Goal: Communication & Community: Answer question/provide support

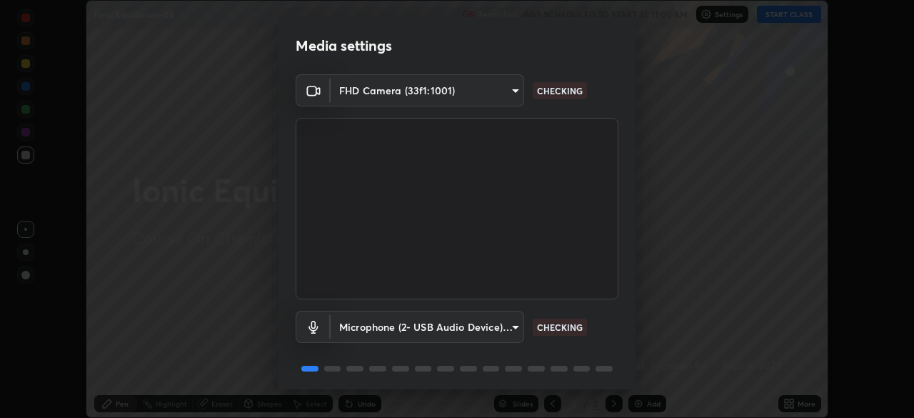
scroll to position [51, 0]
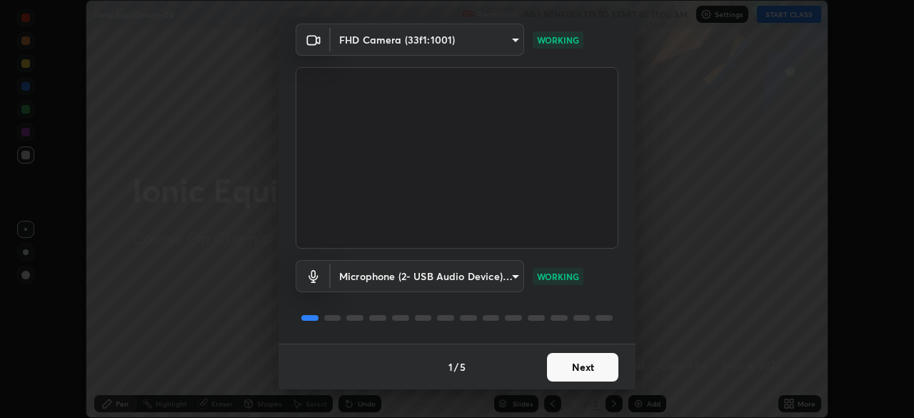
click at [585, 369] on button "Next" at bounding box center [582, 367] width 71 height 29
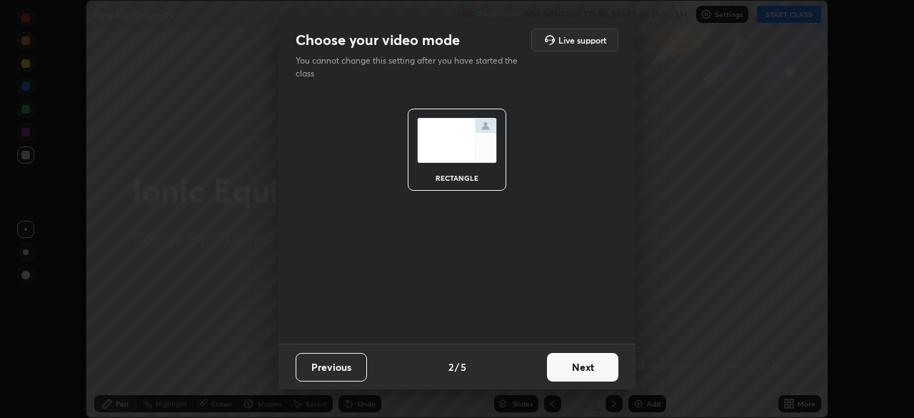
click at [590, 371] on button "Next" at bounding box center [582, 367] width 71 height 29
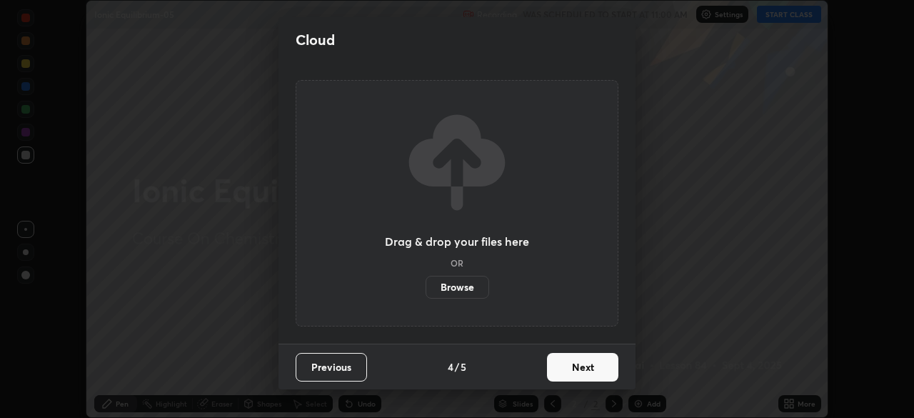
click at [594, 371] on button "Next" at bounding box center [582, 367] width 71 height 29
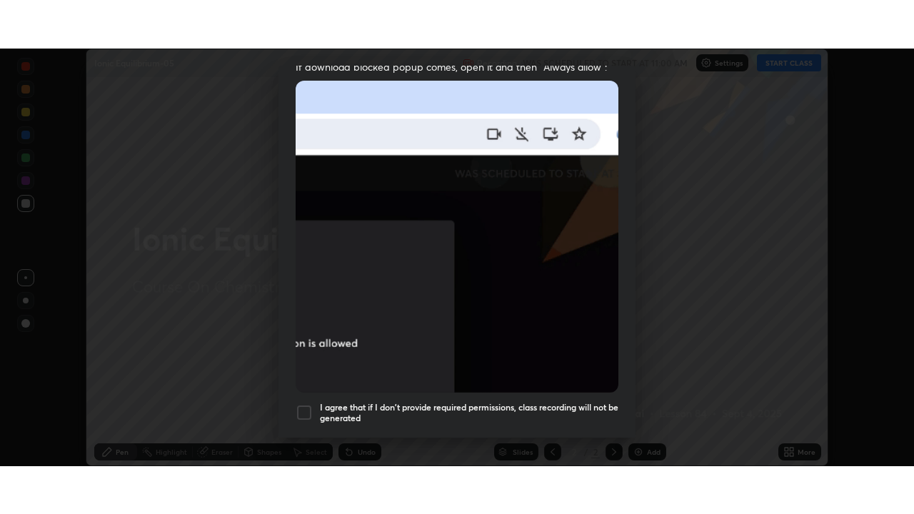
scroll to position [342, 0]
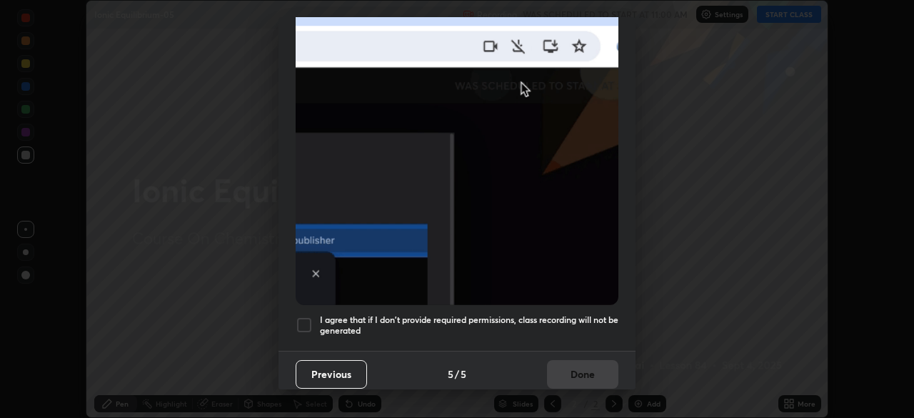
click at [311, 323] on div at bounding box center [304, 324] width 17 height 17
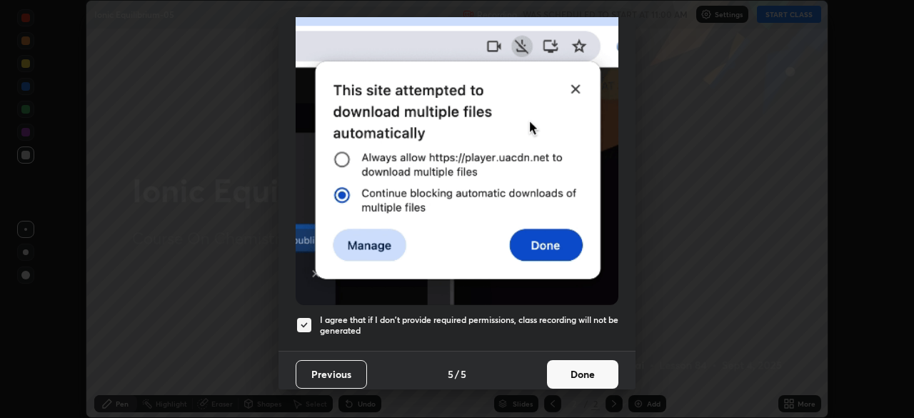
click at [594, 376] on button "Done" at bounding box center [582, 374] width 71 height 29
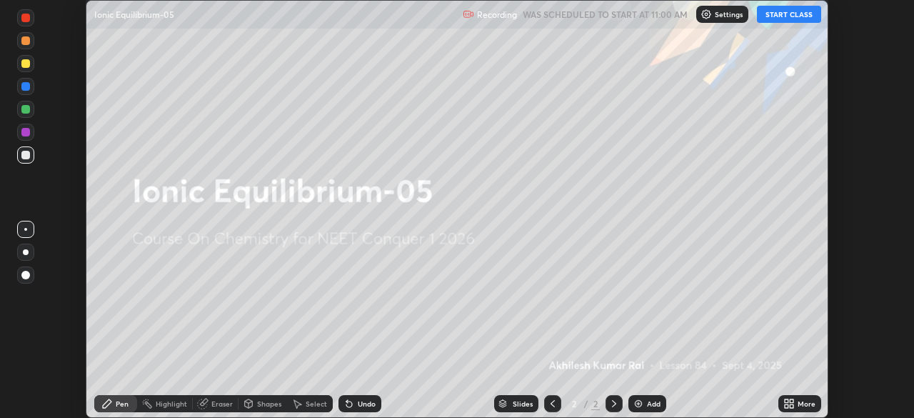
click at [782, 17] on button "START CLASS" at bounding box center [789, 14] width 64 height 17
click at [793, 403] on icon at bounding box center [788, 403] width 11 height 11
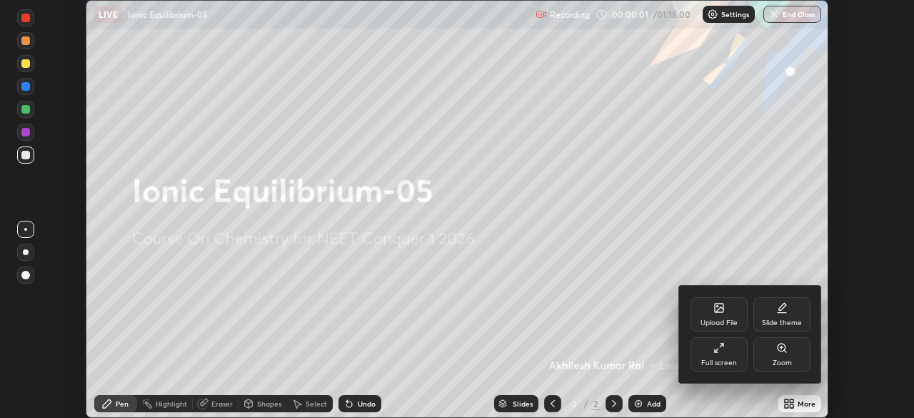
click at [725, 362] on div "Full screen" at bounding box center [719, 362] width 36 height 7
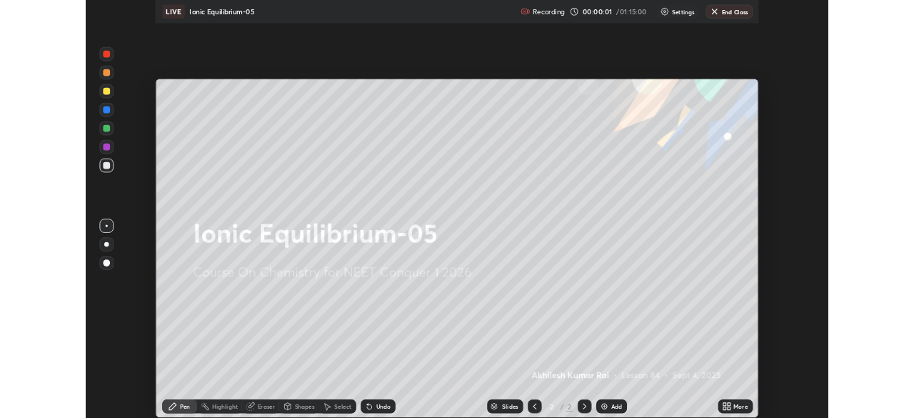
scroll to position [514, 914]
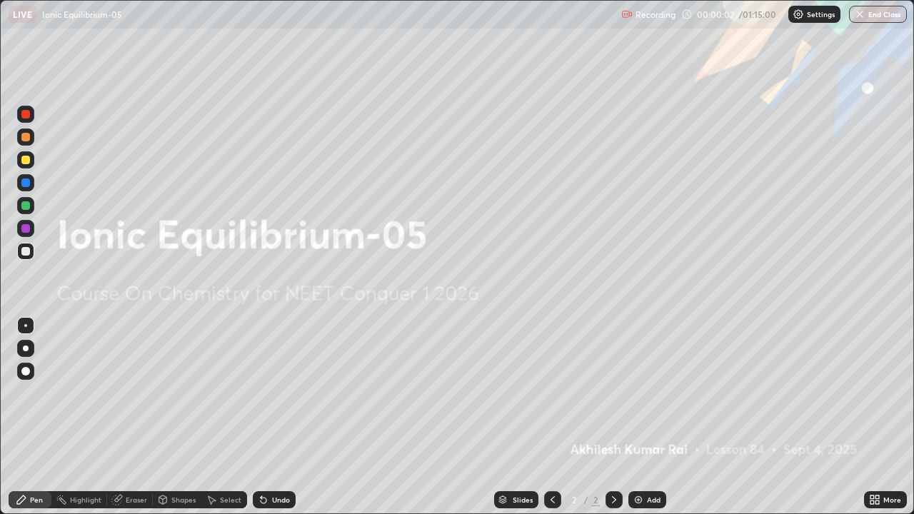
click at [651, 417] on div "Add" at bounding box center [654, 499] width 14 height 7
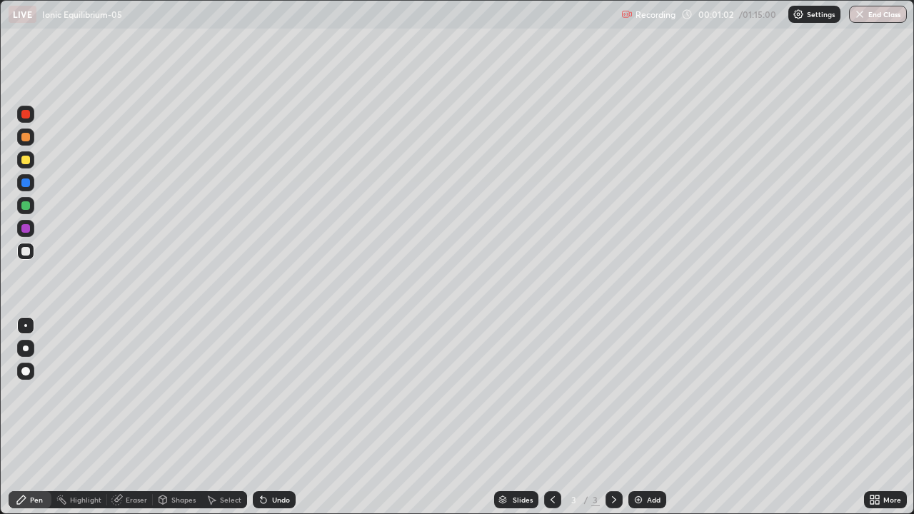
click at [131, 417] on div "Eraser" at bounding box center [136, 499] width 21 height 7
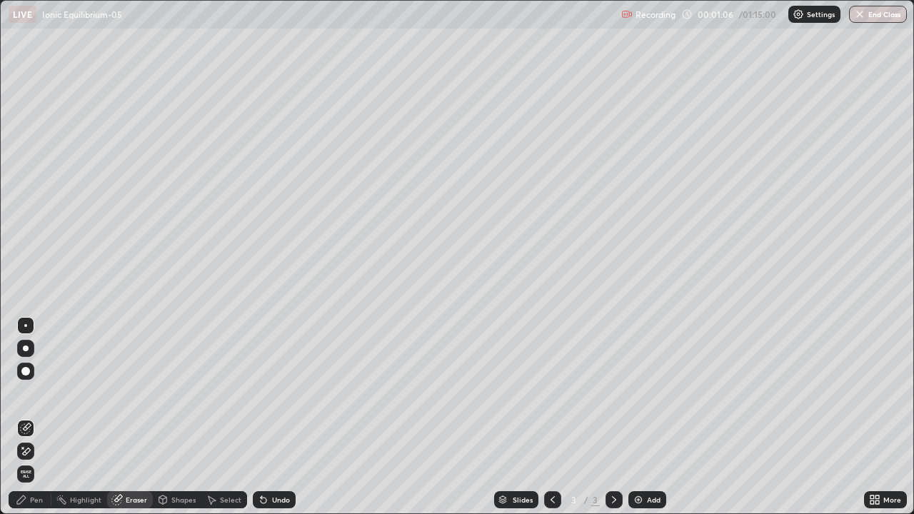
click at [21, 417] on icon at bounding box center [21, 499] width 9 height 9
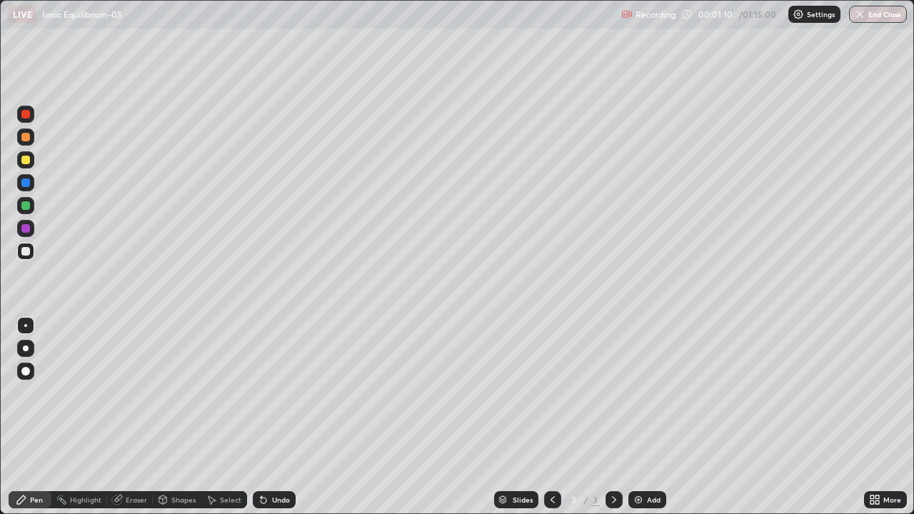
click at [25, 162] on div at bounding box center [25, 160] width 9 height 9
click at [136, 417] on div "Eraser" at bounding box center [136, 499] width 21 height 7
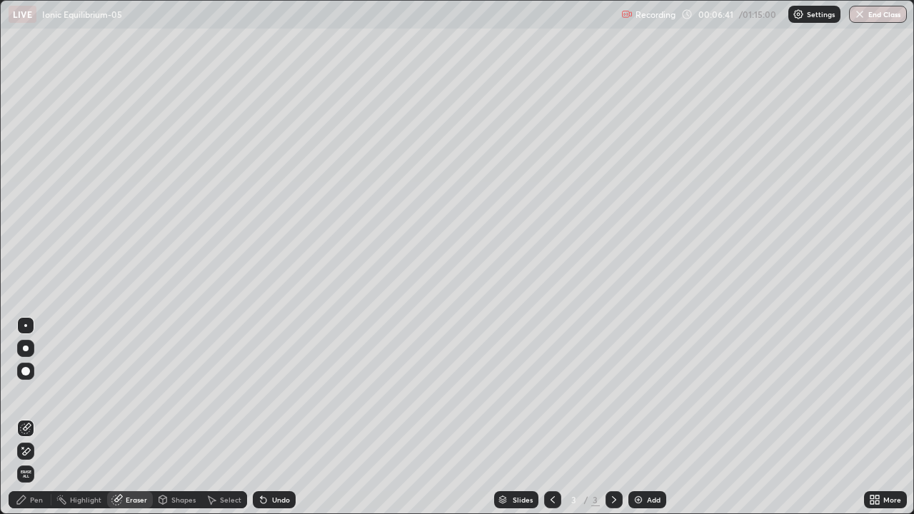
click at [39, 417] on div "Pen" at bounding box center [36, 499] width 13 height 7
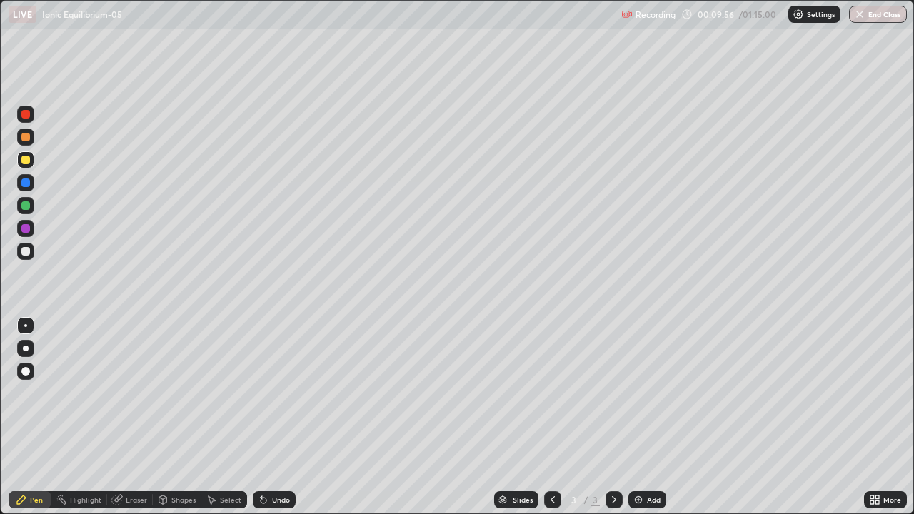
click at [645, 417] on div "Add" at bounding box center [647, 499] width 38 height 17
click at [139, 417] on div "Eraser" at bounding box center [136, 499] width 21 height 7
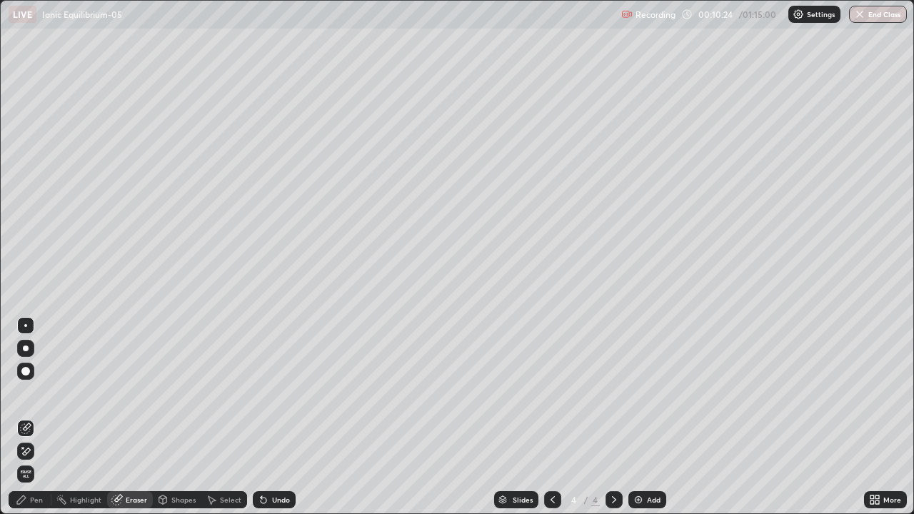
click at [35, 417] on div "Pen" at bounding box center [36, 499] width 13 height 7
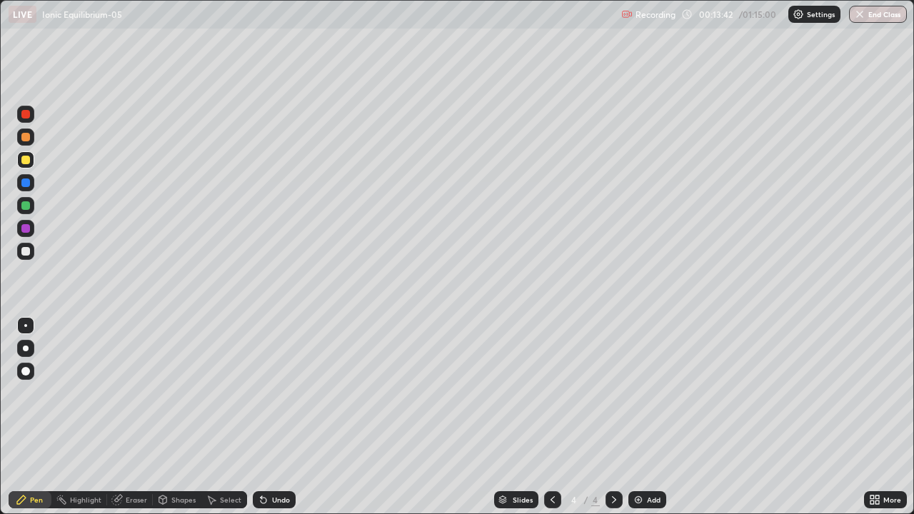
click at [661, 417] on div "Add" at bounding box center [647, 499] width 38 height 17
click at [26, 253] on div at bounding box center [25, 251] width 9 height 9
click at [139, 417] on div "Eraser" at bounding box center [136, 499] width 21 height 7
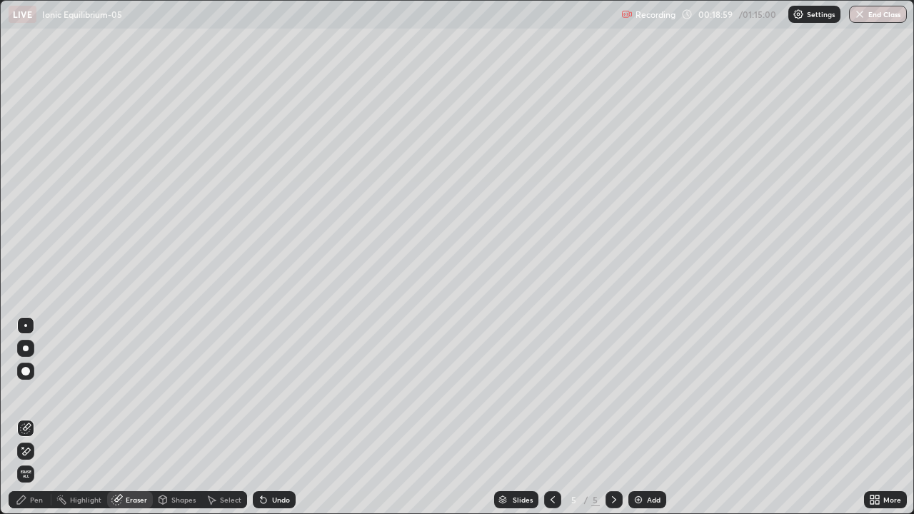
click at [35, 417] on div "Pen" at bounding box center [36, 499] width 13 height 7
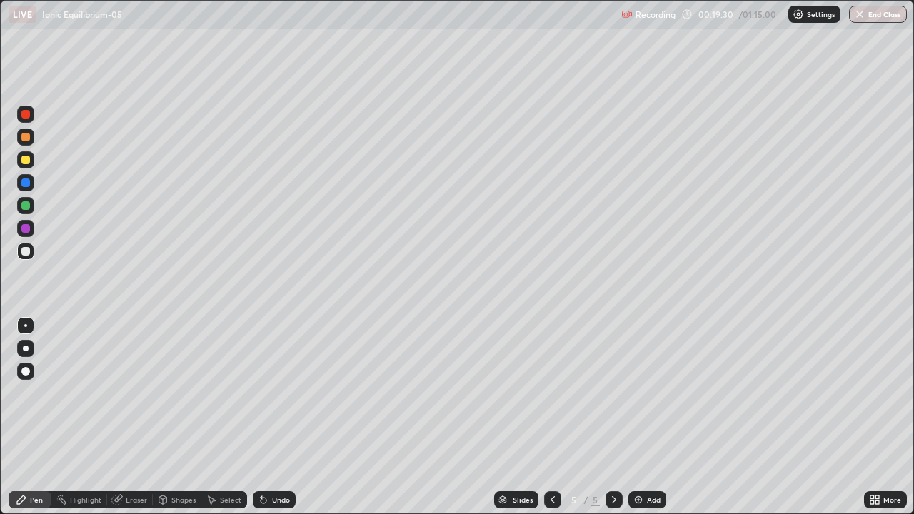
click at [329, 417] on div "Slides 5 / 5 Add" at bounding box center [580, 499] width 568 height 29
click at [332, 417] on div "Slides 5 / 5 Add" at bounding box center [580, 499] width 568 height 29
click at [551, 417] on icon at bounding box center [552, 499] width 11 height 11
click at [613, 417] on icon at bounding box center [613, 499] width 11 height 11
click at [652, 417] on div "Add" at bounding box center [654, 499] width 14 height 7
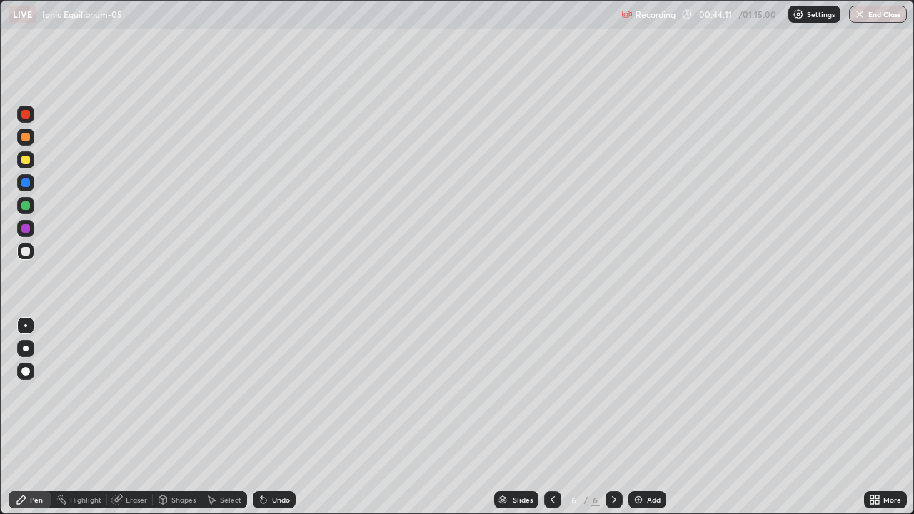
click at [647, 417] on div "Add" at bounding box center [647, 499] width 38 height 17
click at [29, 161] on div at bounding box center [25, 160] width 9 height 9
click at [26, 251] on div at bounding box center [25, 251] width 9 height 9
click at [648, 417] on div "Add" at bounding box center [654, 499] width 14 height 7
click at [33, 162] on div at bounding box center [25, 159] width 17 height 17
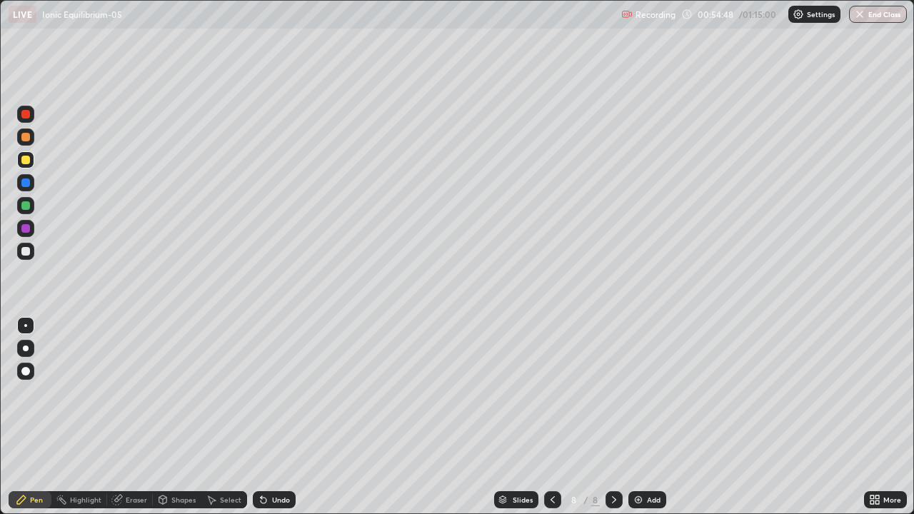
click at [139, 417] on div "Eraser" at bounding box center [136, 499] width 21 height 7
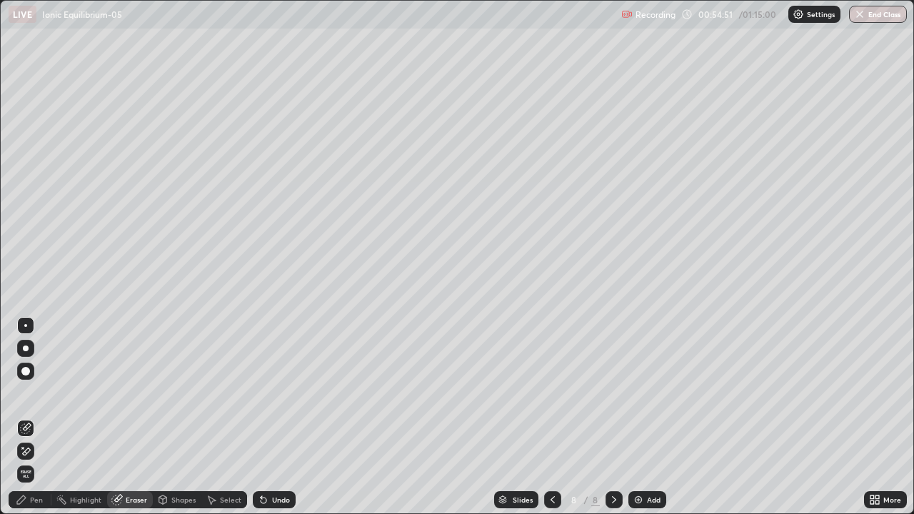
click at [33, 417] on div "Pen" at bounding box center [36, 499] width 13 height 7
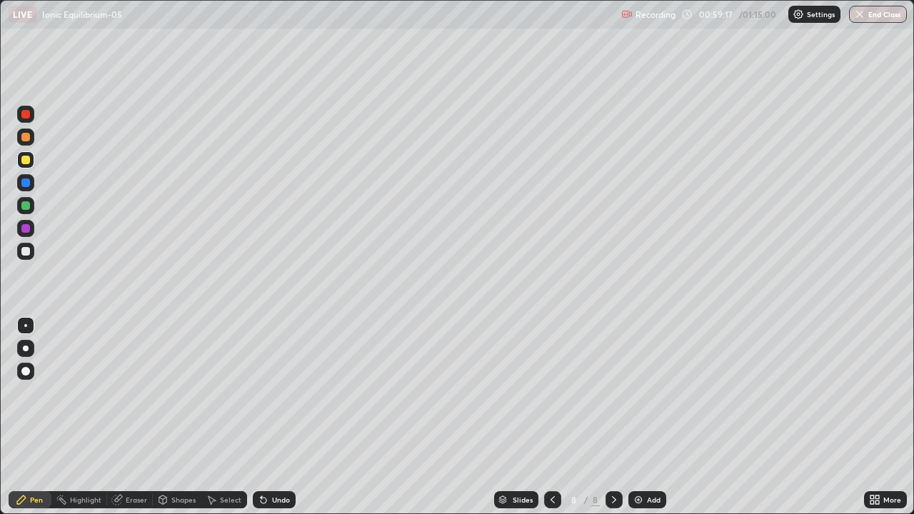
click at [31, 253] on div at bounding box center [25, 251] width 17 height 17
click at [557, 417] on div at bounding box center [552, 499] width 17 height 17
click at [613, 417] on icon at bounding box center [613, 499] width 11 height 11
click at [895, 19] on button "End Class" at bounding box center [878, 14] width 58 height 17
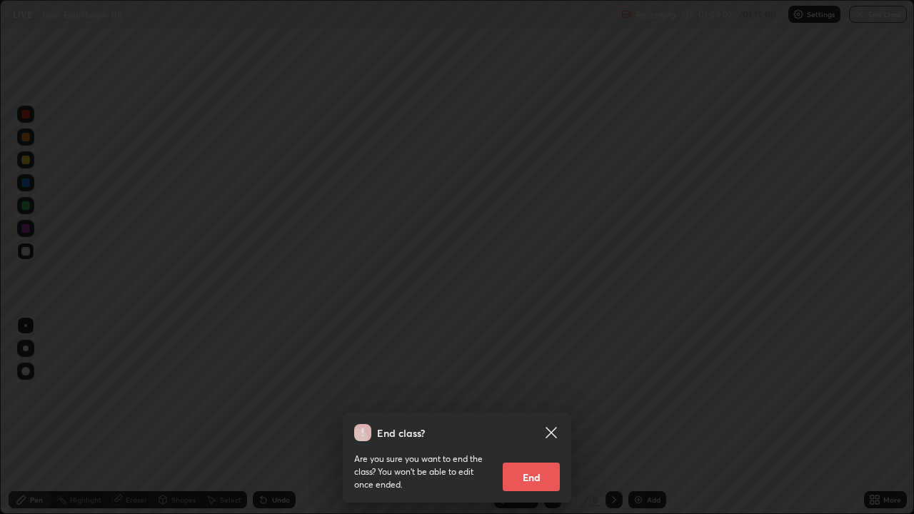
click at [552, 417] on button "End" at bounding box center [531, 477] width 57 height 29
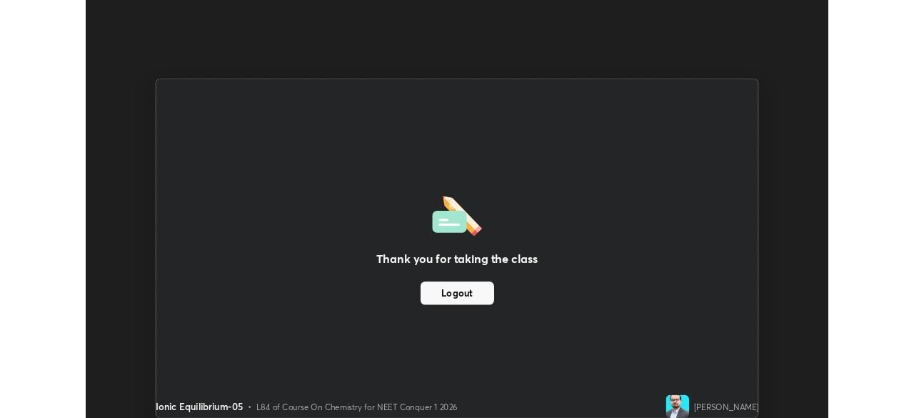
scroll to position [70977, 70481]
